Goal: Task Accomplishment & Management: Use online tool/utility

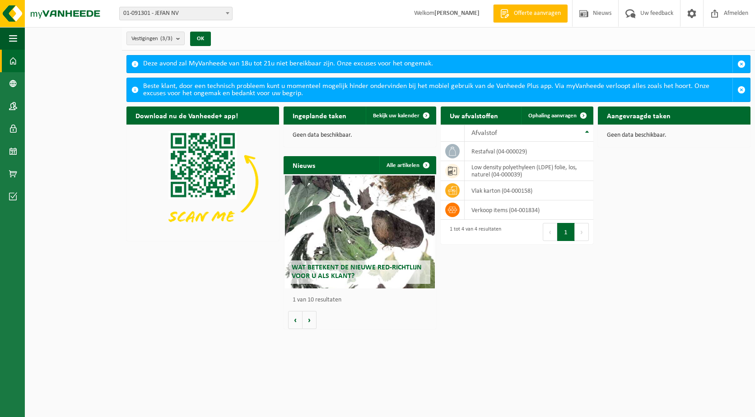
click at [648, 148] on div "Aangevraagde taken Toon de aangevraagde taken Geen data beschikbaar." at bounding box center [673, 127] width 157 height 50
click at [697, 14] on span at bounding box center [692, 13] width 14 height 27
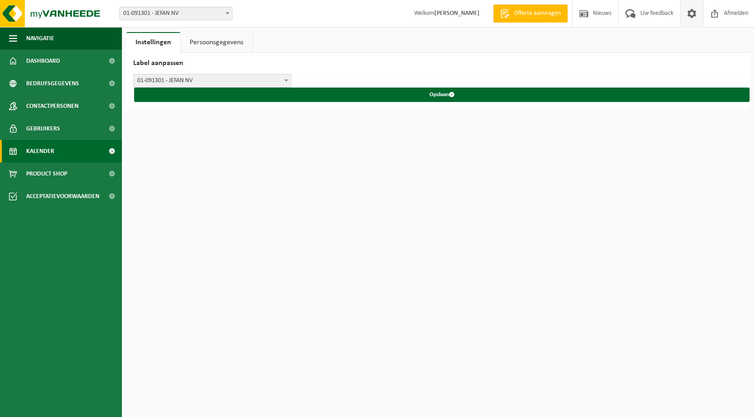
click at [59, 158] on link "Kalender" at bounding box center [61, 151] width 122 height 23
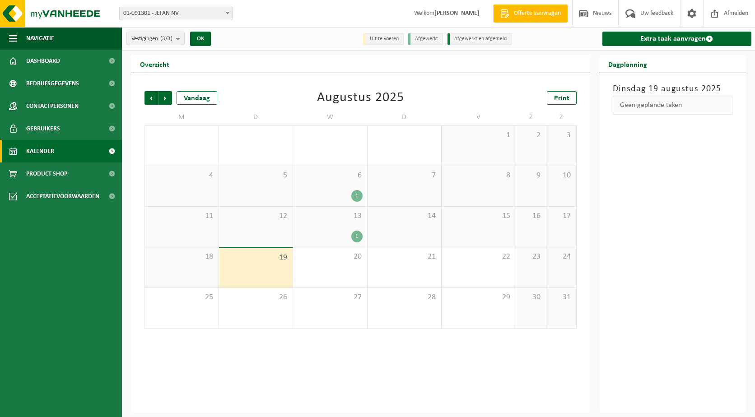
click at [350, 236] on div "1" at bounding box center [329, 237] width 65 height 12
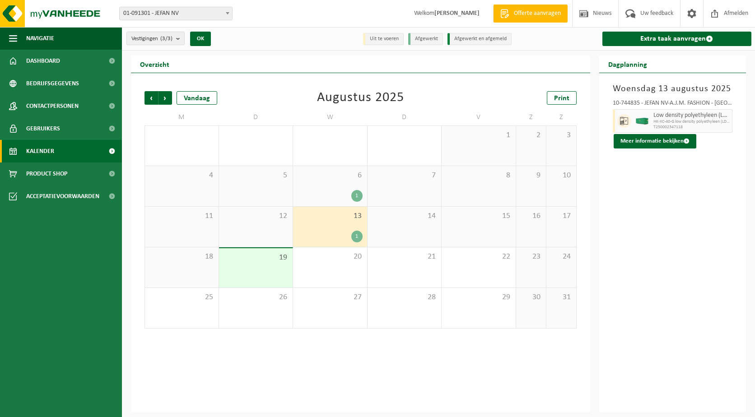
click at [361, 236] on div "1" at bounding box center [356, 237] width 11 height 12
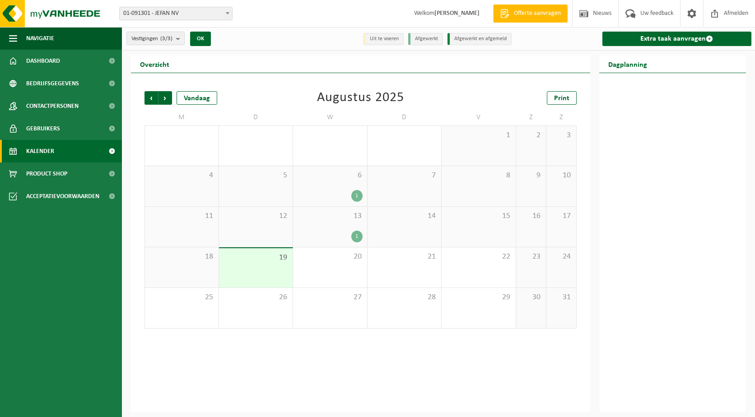
click at [360, 236] on div "1" at bounding box center [356, 237] width 11 height 12
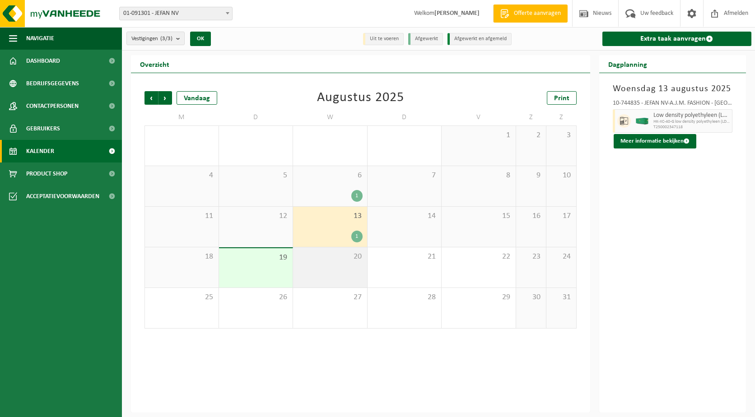
click at [324, 266] on div "20" at bounding box center [330, 267] width 74 height 40
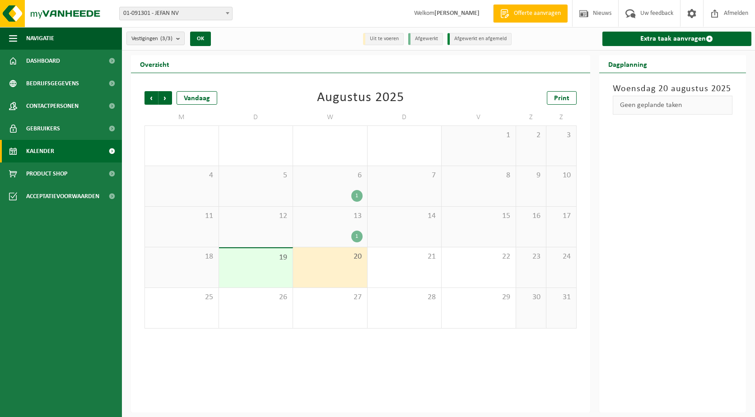
click at [253, 276] on div "19" at bounding box center [256, 267] width 74 height 39
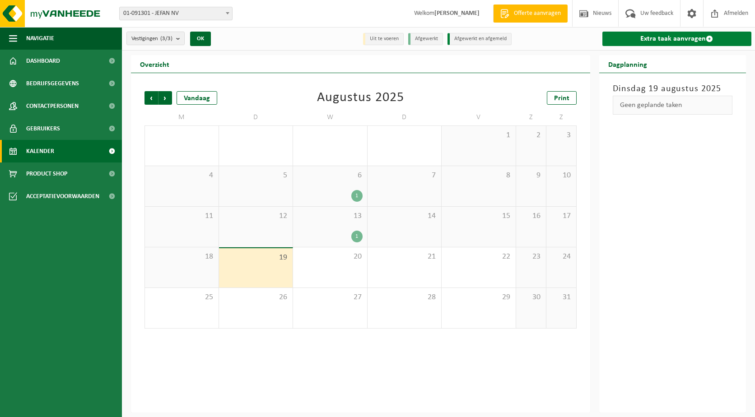
click at [672, 39] on link "Extra taak aanvragen" at bounding box center [676, 39] width 149 height 14
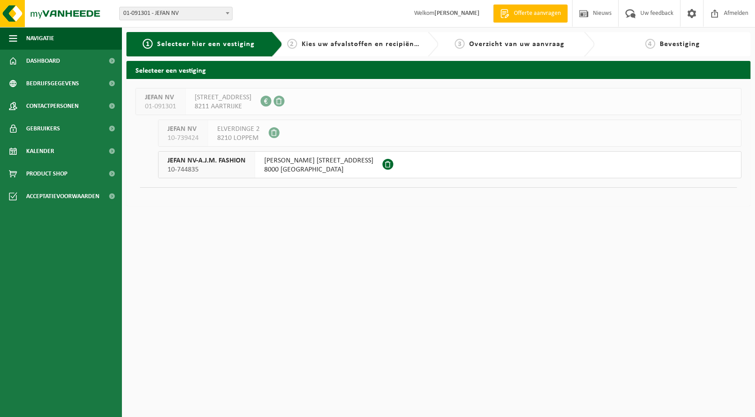
click at [296, 165] on span "KORTE GOTEVLIETSTRAAT 2" at bounding box center [318, 160] width 109 height 9
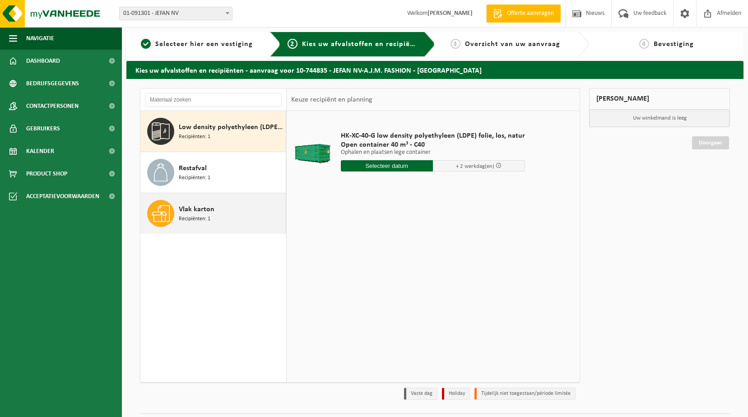
click at [233, 214] on div "Vlak karton Recipiënten: 1" at bounding box center [231, 213] width 105 height 27
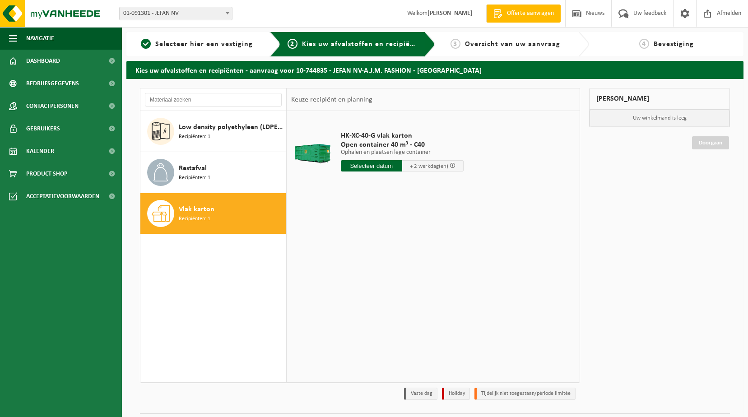
click at [354, 166] on input "text" at bounding box center [371, 165] width 61 height 11
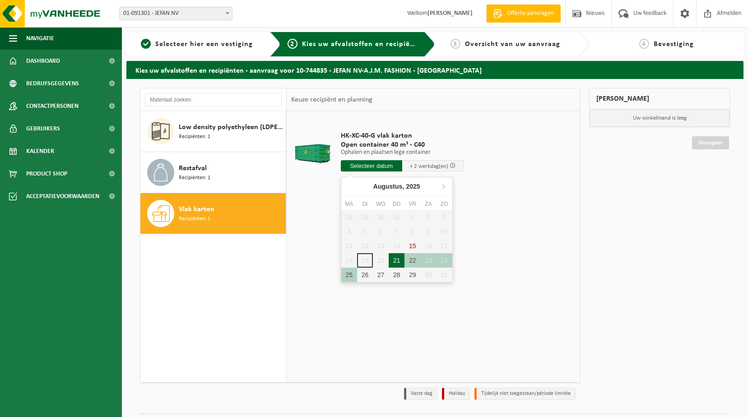
click at [396, 262] on div "21" at bounding box center [397, 260] width 16 height 14
type input "Van 2025-08-21"
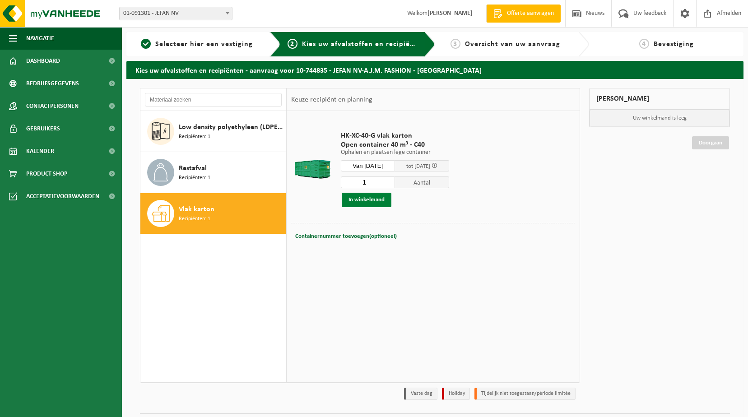
click at [381, 202] on button "In winkelmand" at bounding box center [367, 200] width 50 height 14
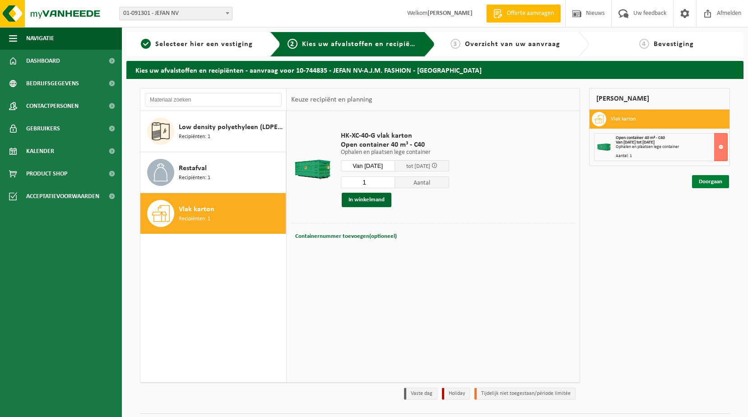
click at [710, 186] on link "Doorgaan" at bounding box center [710, 181] width 37 height 13
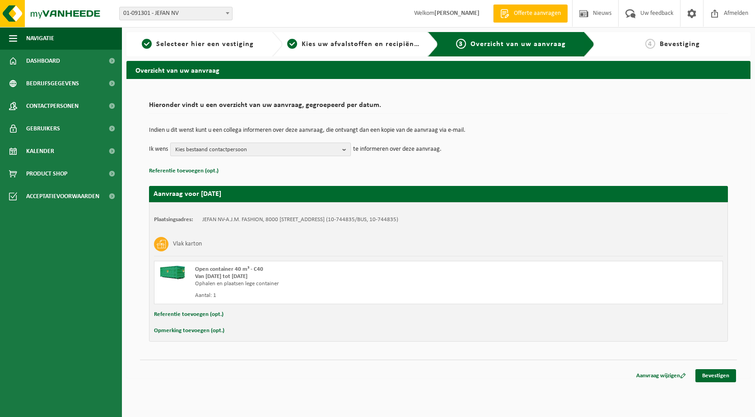
click at [200, 143] on button "Kies bestaand contactpersoon" at bounding box center [260, 150] width 181 height 14
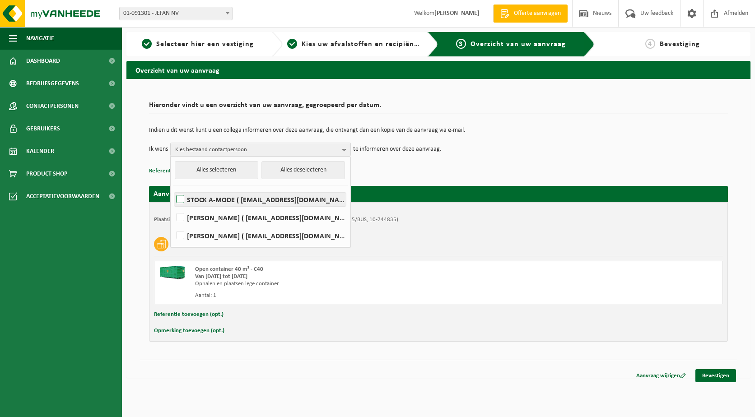
click at [222, 201] on label "STOCK A-MODE ( [EMAIL_ADDRESS][DOMAIN_NAME] )" at bounding box center [259, 200] width 171 height 14
click at [173, 188] on input "STOCK A-MODE ( [EMAIL_ADDRESS][DOMAIN_NAME] )" at bounding box center [172, 188] width 0 height 0
click at [222, 201] on label "STOCK A-MODE ( [EMAIL_ADDRESS][DOMAIN_NAME] )" at bounding box center [259, 200] width 171 height 14
click at [173, 188] on input "STOCK A-MODE ( [EMAIL_ADDRESS][DOMAIN_NAME] )" at bounding box center [172, 188] width 0 height 0
click at [222, 201] on label "STOCK A-MODE ( [EMAIL_ADDRESS][DOMAIN_NAME] )" at bounding box center [259, 200] width 171 height 14
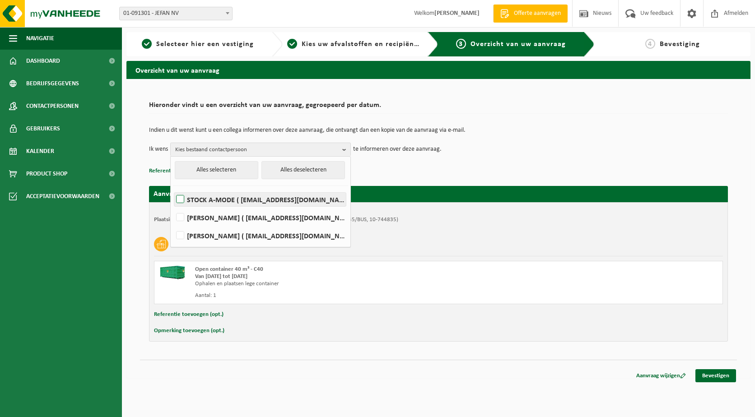
click at [173, 188] on input "STOCK A-MODE ( [EMAIL_ADDRESS][DOMAIN_NAME] )" at bounding box center [172, 188] width 0 height 0
checkbox input "true"
click at [421, 171] on p "Referentie toevoegen (opt.)" at bounding box center [438, 171] width 579 height 12
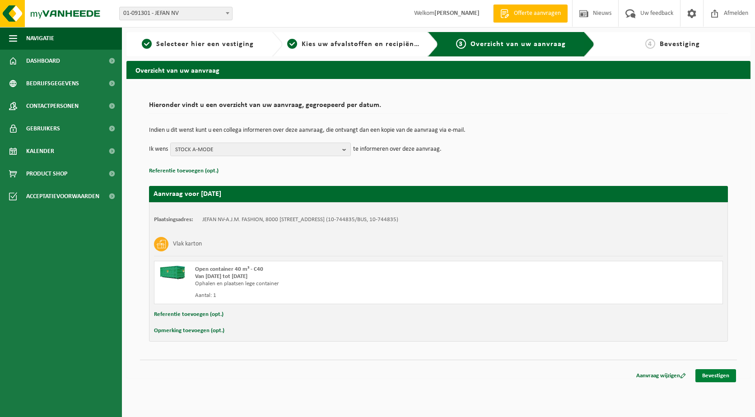
click at [722, 377] on link "Bevestigen" at bounding box center [715, 375] width 41 height 13
